Goal: Task Accomplishment & Management: Complete application form

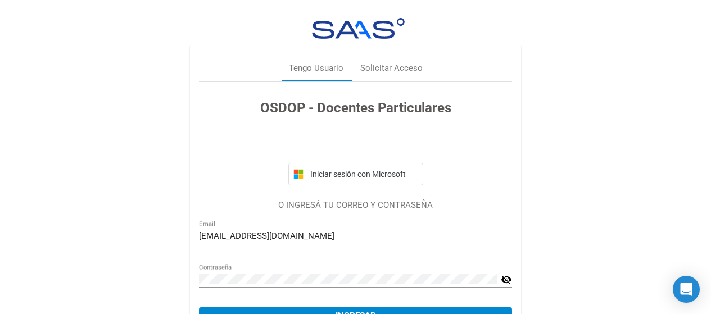
scroll to position [61, 0]
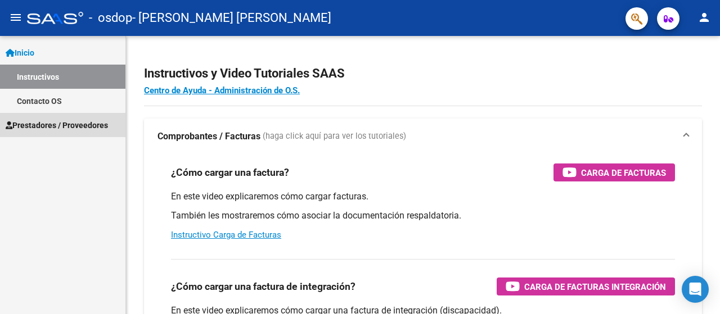
click at [46, 120] on span "Prestadores / Proveedores" at bounding box center [57, 125] width 102 height 12
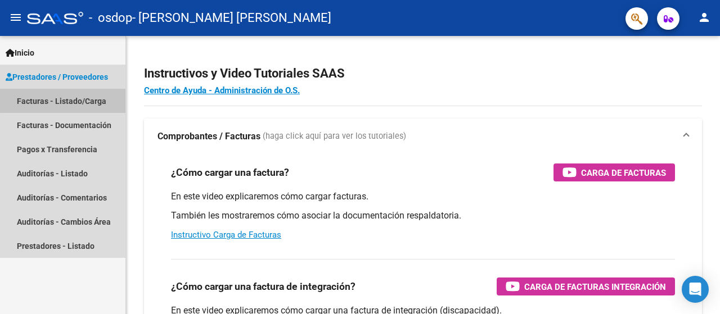
click at [67, 96] on link "Facturas - Listado/Carga" at bounding box center [62, 101] width 125 height 24
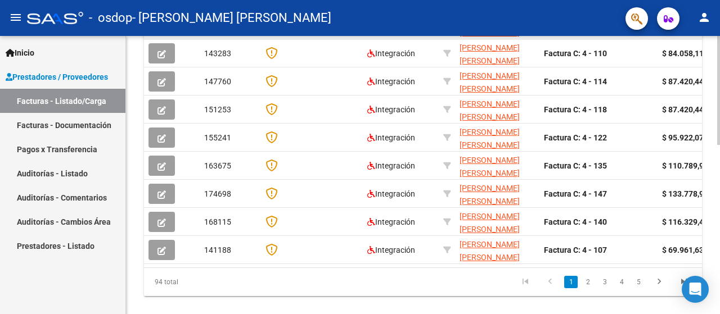
scroll to position [433, 0]
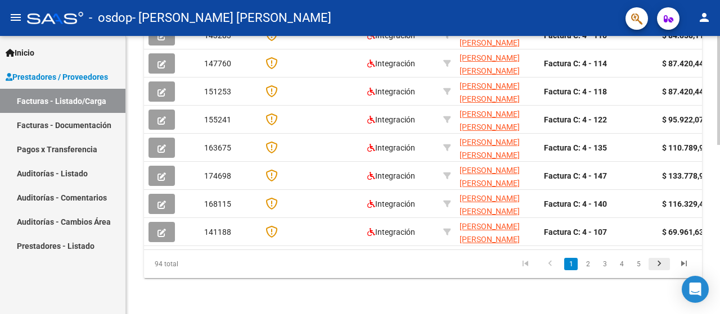
click at [658, 263] on icon "go to next page" at bounding box center [659, 265] width 15 height 13
click at [680, 264] on icon "go to last page" at bounding box center [683, 265] width 15 height 13
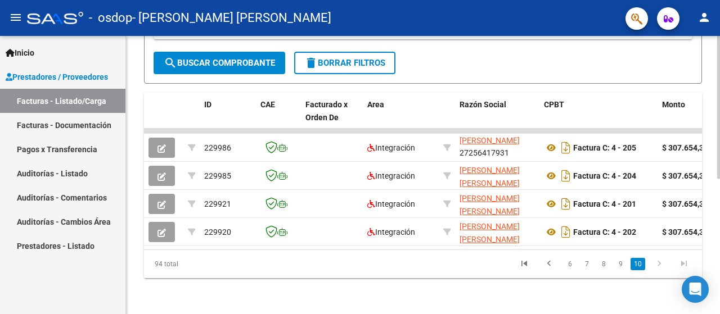
scroll to position [264, 0]
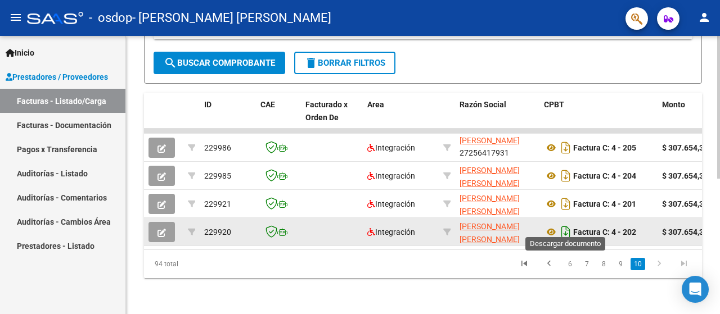
click at [565, 224] on icon "Descargar documento" at bounding box center [565, 232] width 15 height 18
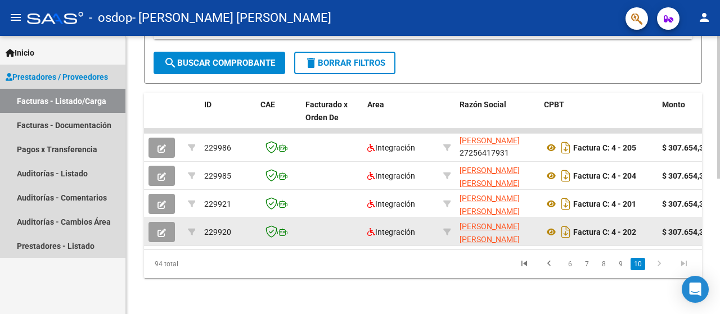
click at [55, 100] on link "Facturas - Listado/Carga" at bounding box center [62, 101] width 125 height 24
click at [45, 96] on link "Facturas - Listado/Carga" at bounding box center [62, 101] width 125 height 24
click at [45, 71] on span "Prestadores / Proveedores" at bounding box center [57, 77] width 102 height 12
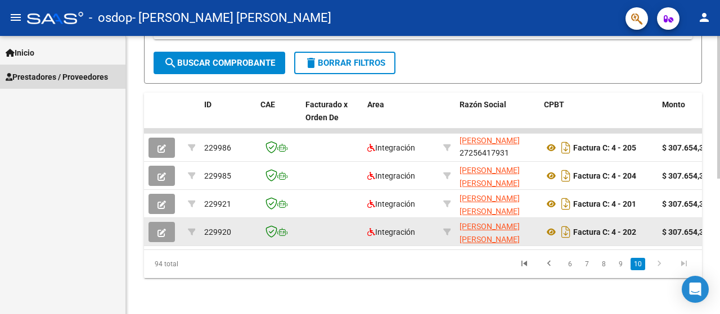
click at [26, 73] on span "Prestadores / Proveedores" at bounding box center [57, 77] width 102 height 12
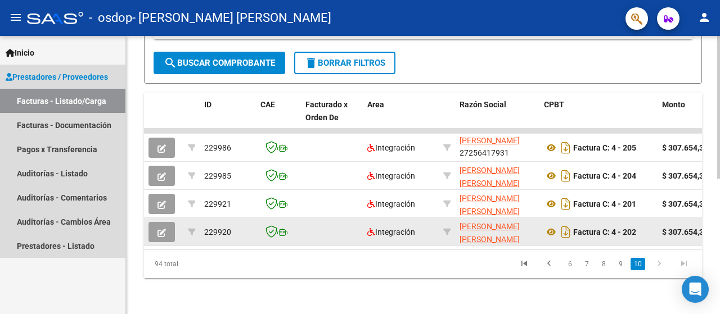
click at [45, 102] on link "Facturas - Listado/Carga" at bounding box center [62, 101] width 125 height 24
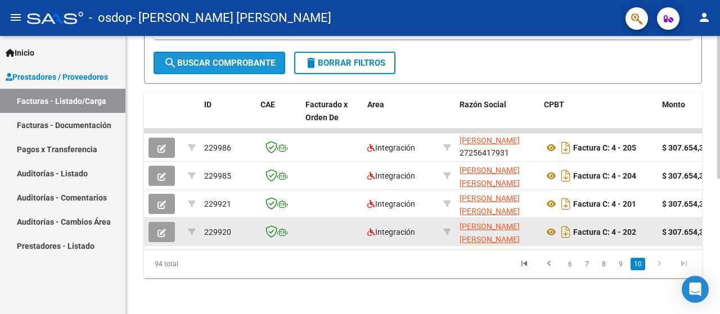
click at [245, 58] on span "search Buscar Comprobante" at bounding box center [219, 63] width 111 height 10
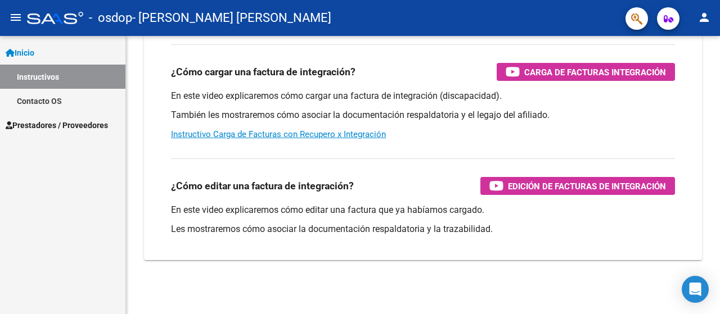
scroll to position [214, 0]
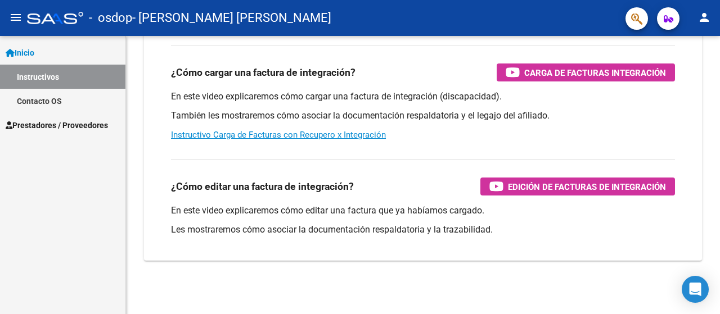
click at [38, 121] on span "Prestadores / Proveedores" at bounding box center [57, 125] width 102 height 12
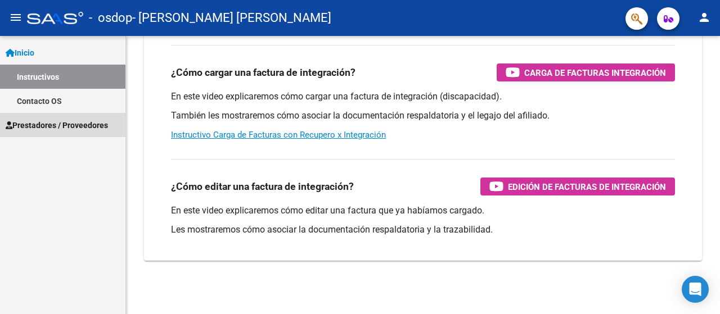
click at [42, 123] on span "Prestadores / Proveedores" at bounding box center [57, 125] width 102 height 12
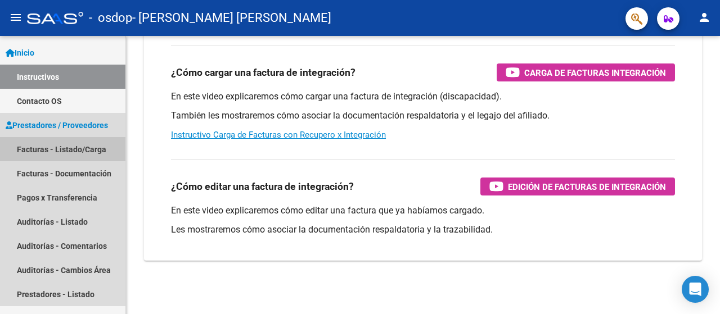
click at [44, 146] on link "Facturas - Listado/Carga" at bounding box center [62, 149] width 125 height 24
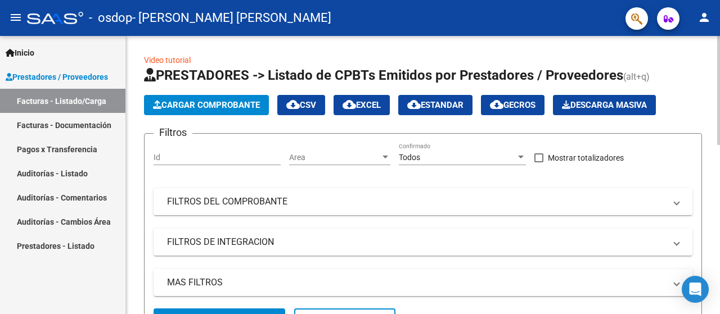
click at [214, 103] on span "Cargar Comprobante" at bounding box center [206, 105] width 107 height 10
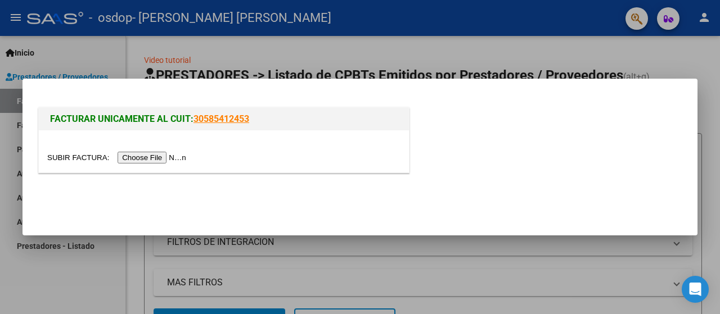
click at [145, 157] on input "file" at bounding box center [118, 158] width 142 height 12
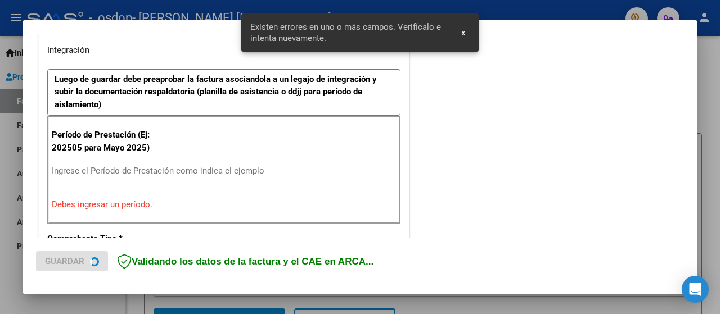
scroll to position [279, 0]
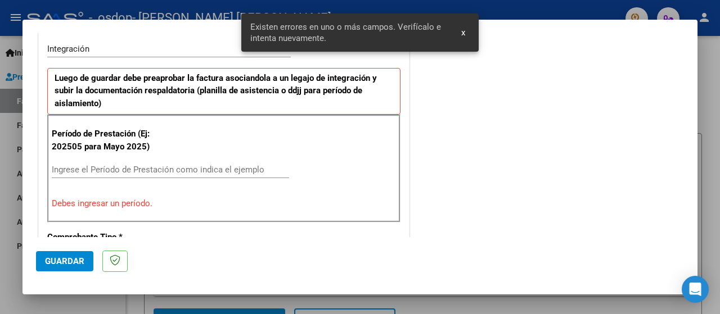
click at [88, 170] on input "Ingrese el Período de Prestación como indica el ejemplo" at bounding box center [170, 170] width 237 height 10
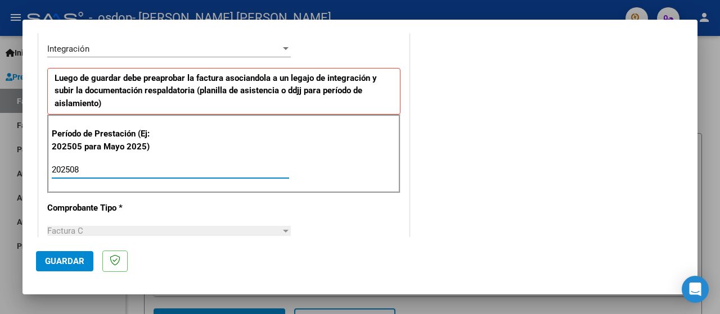
type input "202508"
click at [357, 158] on div "Período de Prestación (Ej: 202505 para [DATE]) 202508 Ingrese el Período de Pre…" at bounding box center [223, 154] width 353 height 79
drag, startPoint x: 459, startPoint y: 207, endPoint x: 446, endPoint y: 205, distance: 12.6
click at [452, 205] on div "COMENTARIOS Comentarios del Prestador / Gerenciador:" at bounding box center [548, 268] width 272 height 1003
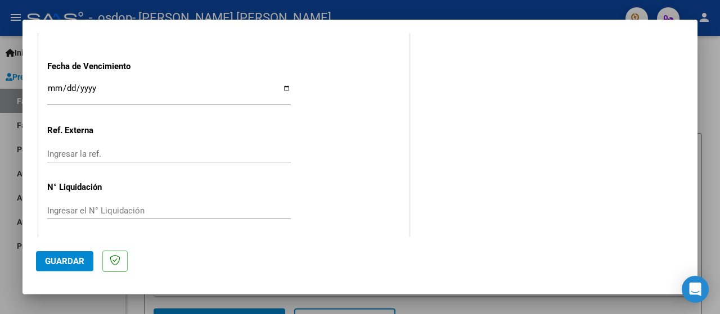
scroll to position [807, 0]
click at [68, 261] on span "Guardar" at bounding box center [64, 261] width 39 height 10
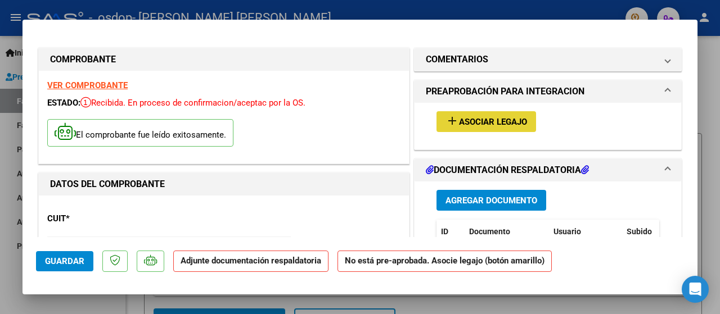
click at [485, 121] on span "Asociar Legajo" at bounding box center [493, 122] width 68 height 10
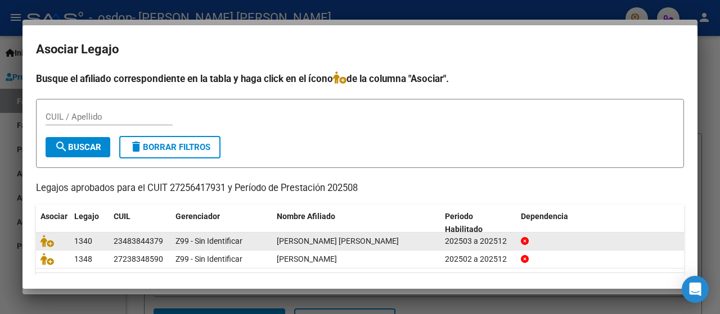
click at [107, 242] on datatable-body-cell "1340" at bounding box center [89, 241] width 39 height 17
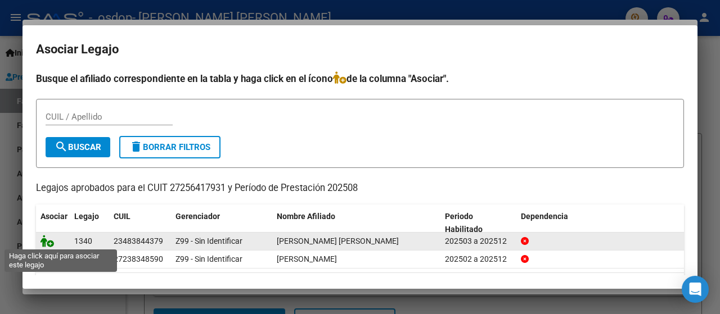
click at [51, 242] on icon at bounding box center [46, 241] width 13 height 12
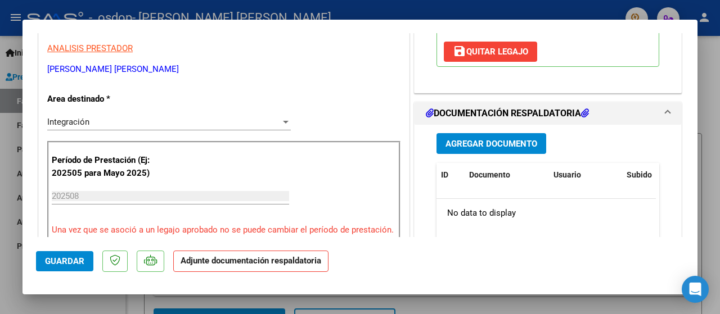
scroll to position [225, 0]
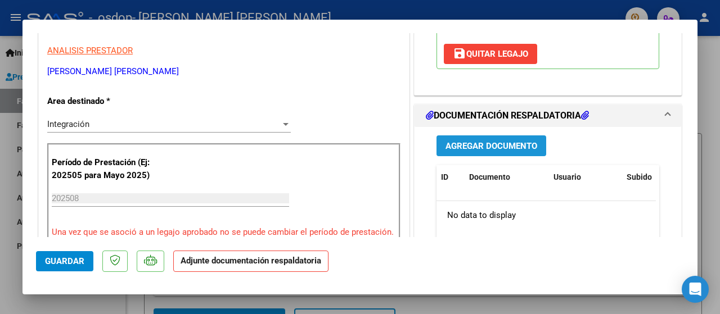
click at [499, 151] on span "Agregar Documento" at bounding box center [491, 146] width 92 height 10
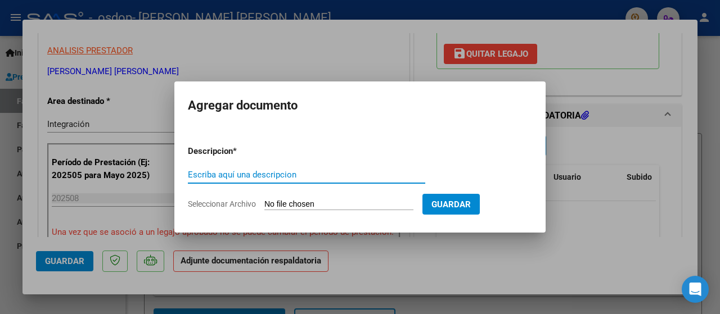
drag, startPoint x: 226, startPoint y: 174, endPoint x: 321, endPoint y: 169, distance: 95.1
click at [226, 175] on input "Escriba aquí una descripcion" at bounding box center [306, 175] width 237 height 10
type input "PLANILLA AGOSTO 2025"
click at [232, 204] on span "Seleccionar Archivo" at bounding box center [222, 204] width 68 height 9
click at [264, 204] on input "Seleccionar Archivo" at bounding box center [338, 205] width 149 height 11
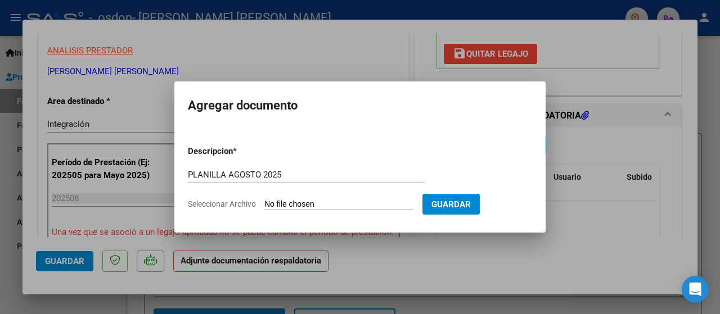
type input "C:\fakepath\PLANILLA [DATE] [PERSON_NAME].jpg"
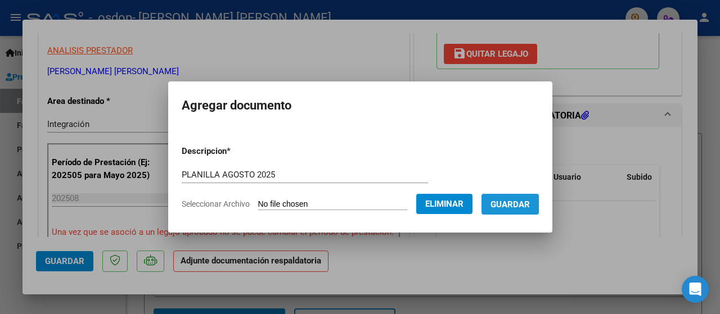
click at [526, 204] on span "Guardar" at bounding box center [509, 205] width 39 height 10
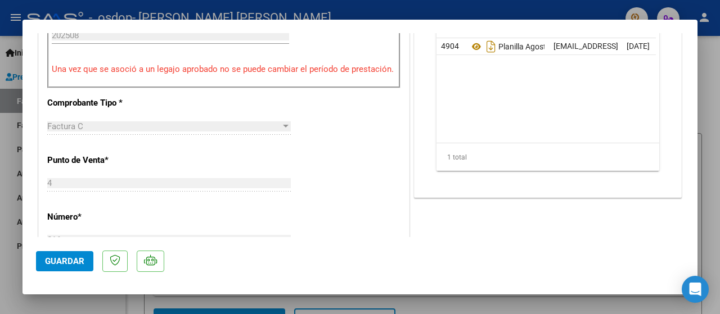
scroll to position [506, 0]
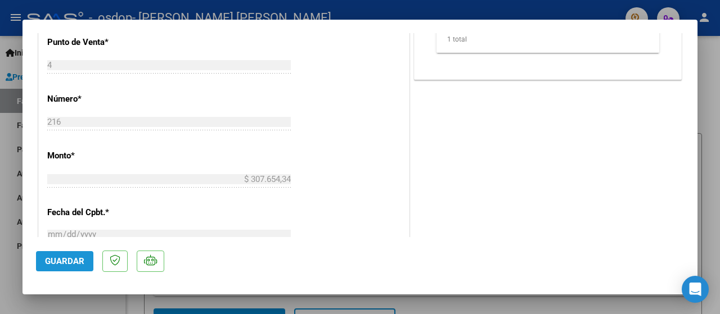
click at [62, 258] on span "Guardar" at bounding box center [64, 261] width 39 height 10
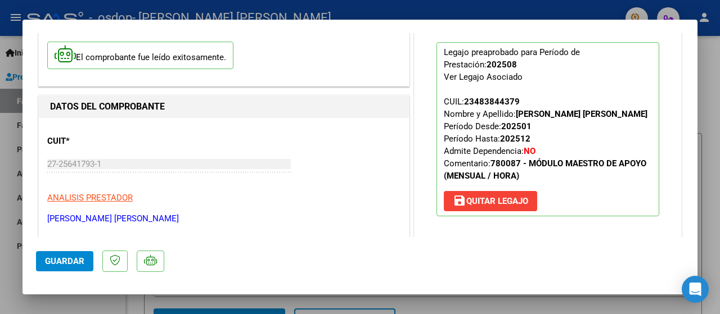
scroll to position [0, 0]
